Goal: Information Seeking & Learning: Learn about a topic

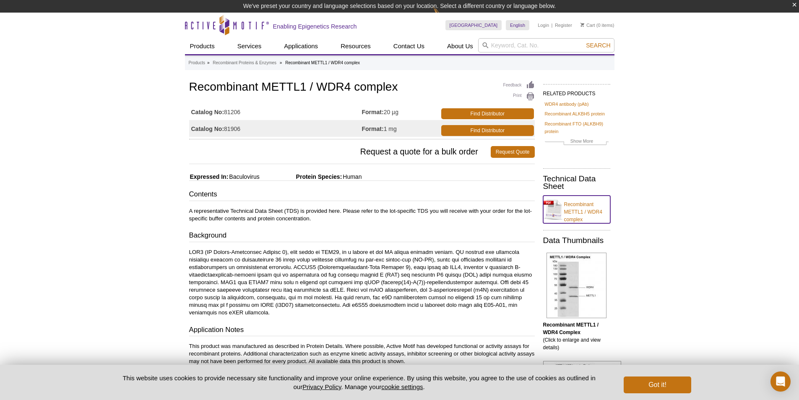
click at [577, 209] on link "Recombinant METTL1 / WDR4 complex" at bounding box center [576, 210] width 67 height 28
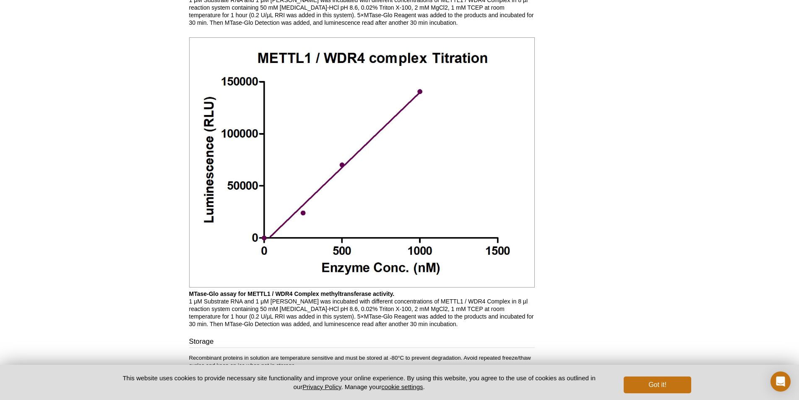
scroll to position [972, 0]
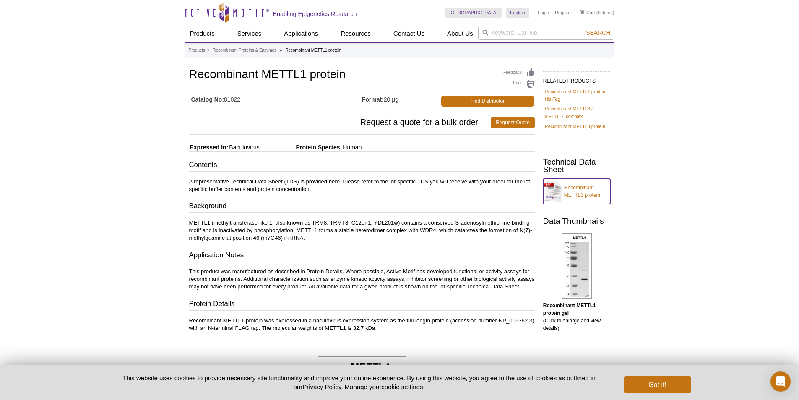
click at [570, 192] on link "Recombinant METTL1 protein" at bounding box center [576, 191] width 67 height 25
